Goal: Navigation & Orientation: Find specific page/section

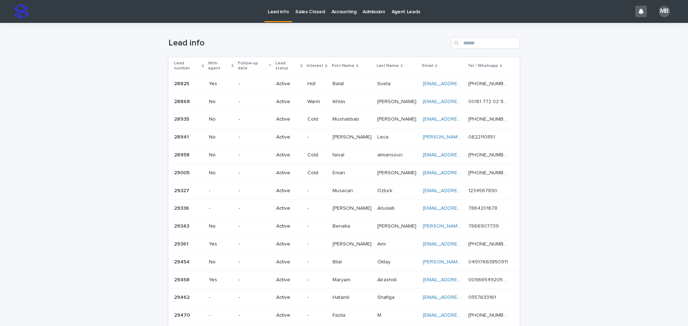
click at [303, 8] on p "Sales Closed" at bounding box center [309, 7] width 29 height 15
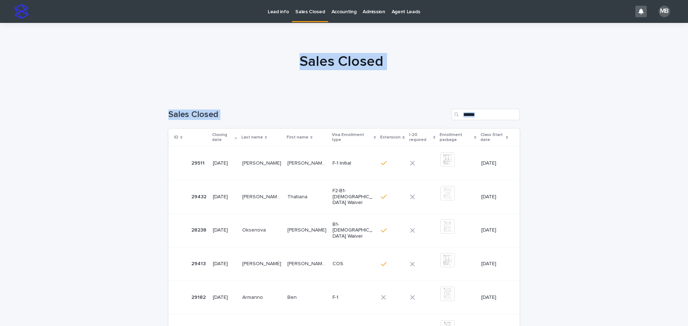
drag, startPoint x: 676, startPoint y: 168, endPoint x: 477, endPoint y: 128, distance: 202.9
click at [687, 174] on div "Lead info Sales Closed Accounting Admission Agent Leads MB Sales Closed Loading…" at bounding box center [344, 163] width 688 height 326
click at [357, 90] on div at bounding box center [341, 59] width 683 height 72
click at [269, 11] on p "Lead info" at bounding box center [278, 7] width 21 height 15
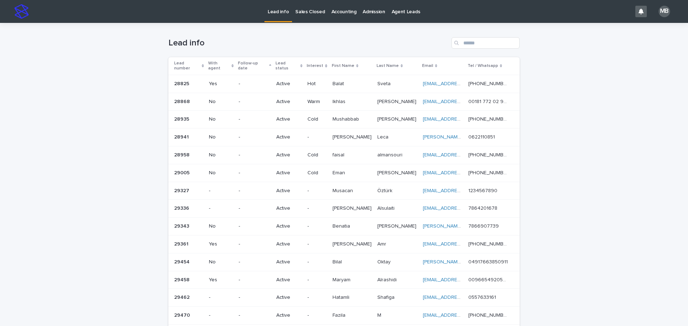
drag, startPoint x: 188, startPoint y: 29, endPoint x: 570, endPoint y: 153, distance: 402.3
click at [578, 158] on div "Loading... Saving… Loading... Saving… Lead info Lead number With agent Follow-u…" at bounding box center [344, 302] width 688 height 559
click at [317, 15] on link "Sales Closed" at bounding box center [310, 11] width 36 height 22
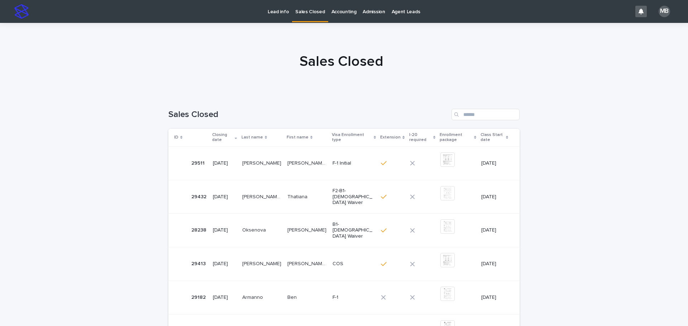
click at [105, 55] on div "Sales Closed" at bounding box center [341, 61] width 683 height 17
drag, startPoint x: 688, startPoint y: 203, endPoint x: 688, endPoint y: 207, distance: 3.9
click at [688, 207] on div "Lead info Sales Closed Accounting Admission Agent Leads MB Sales Closed Loading…" at bounding box center [344, 163] width 688 height 326
click at [645, 193] on div "Loading... Saving… Loading... Saving… Sales Closed ID Closing date Last name Fi…" at bounding box center [344, 319] width 688 height 449
